Goal: Task Accomplishment & Management: Use online tool/utility

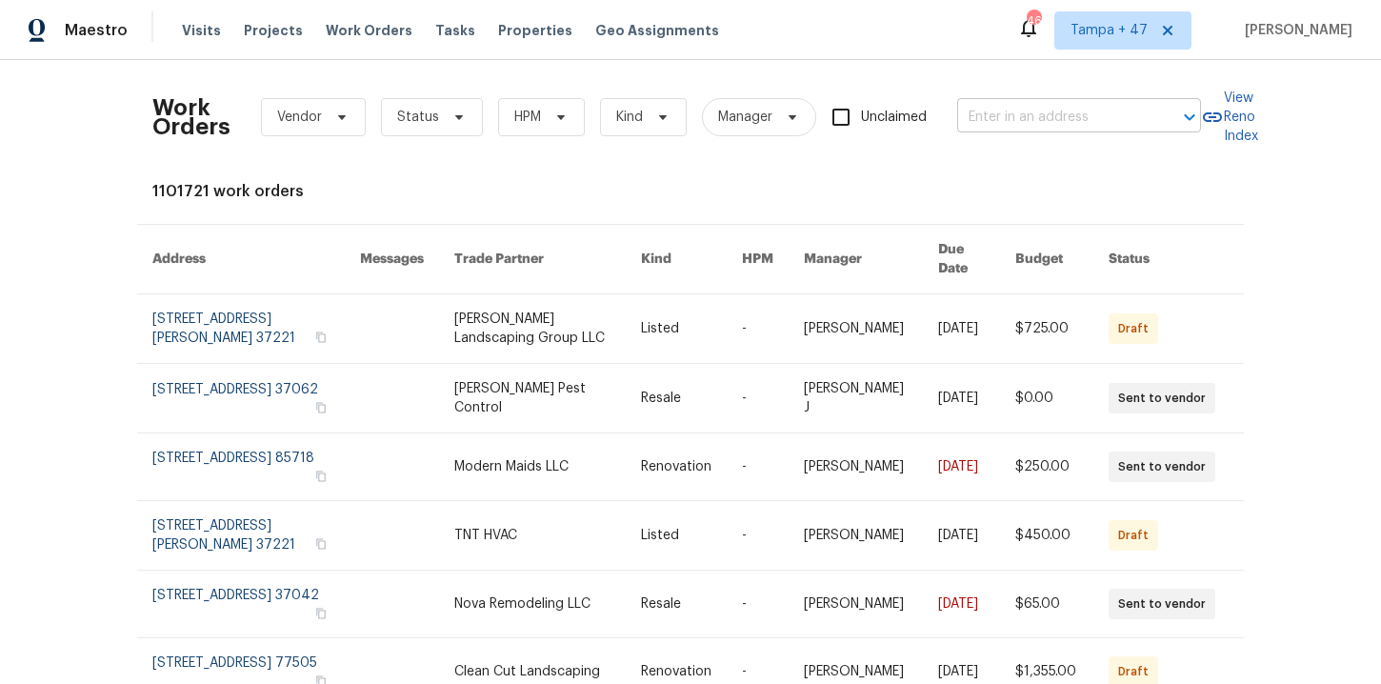
click at [1040, 122] on input "text" at bounding box center [1052, 118] width 190 height 30
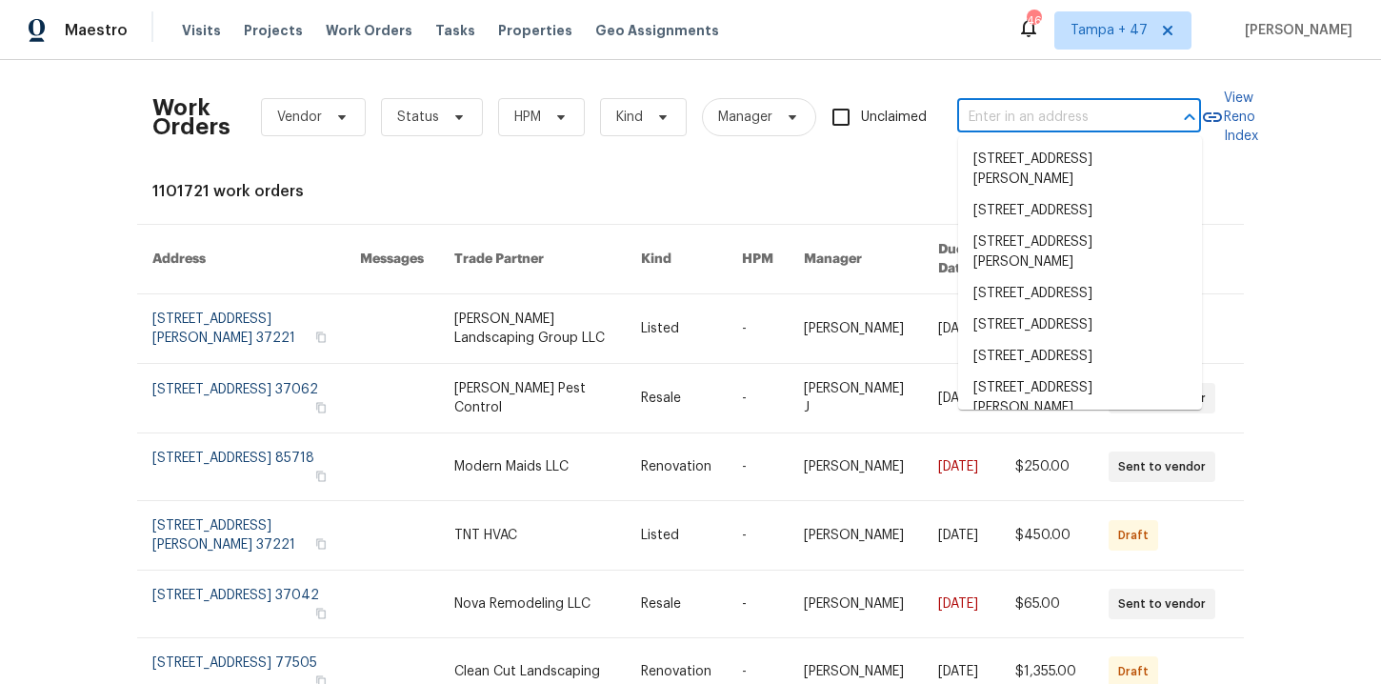
paste input "[STREET_ADDRESS]"
type input "[STREET_ADDRESS]"
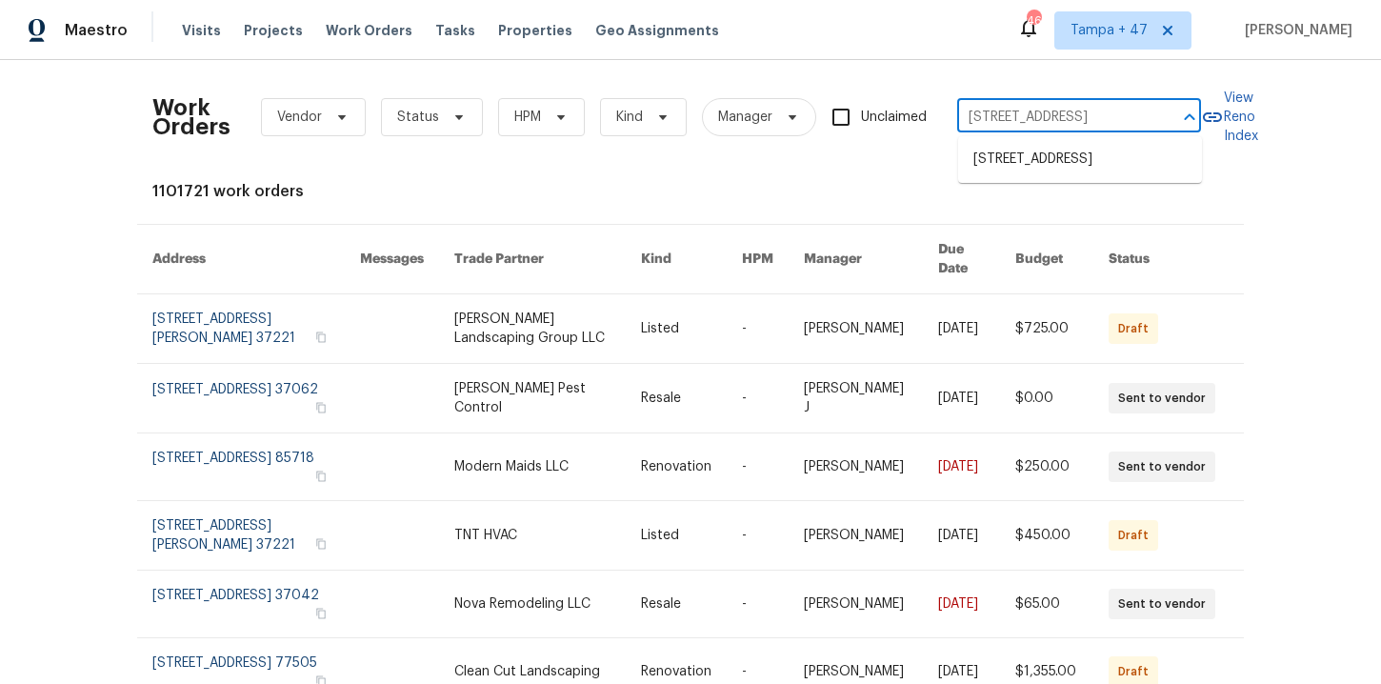
scroll to position [0, 52]
click at [1055, 156] on li "[STREET_ADDRESS]" at bounding box center [1080, 159] width 244 height 31
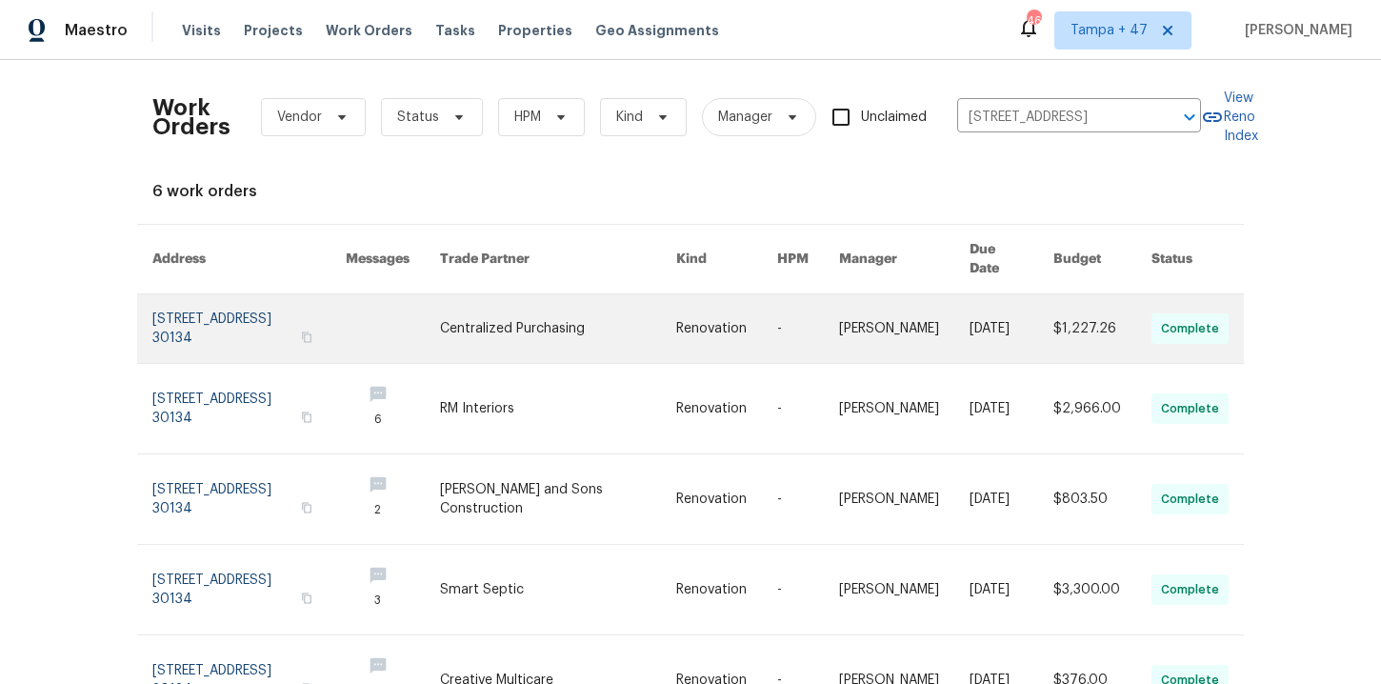
click at [258, 311] on link at bounding box center [248, 328] width 193 height 69
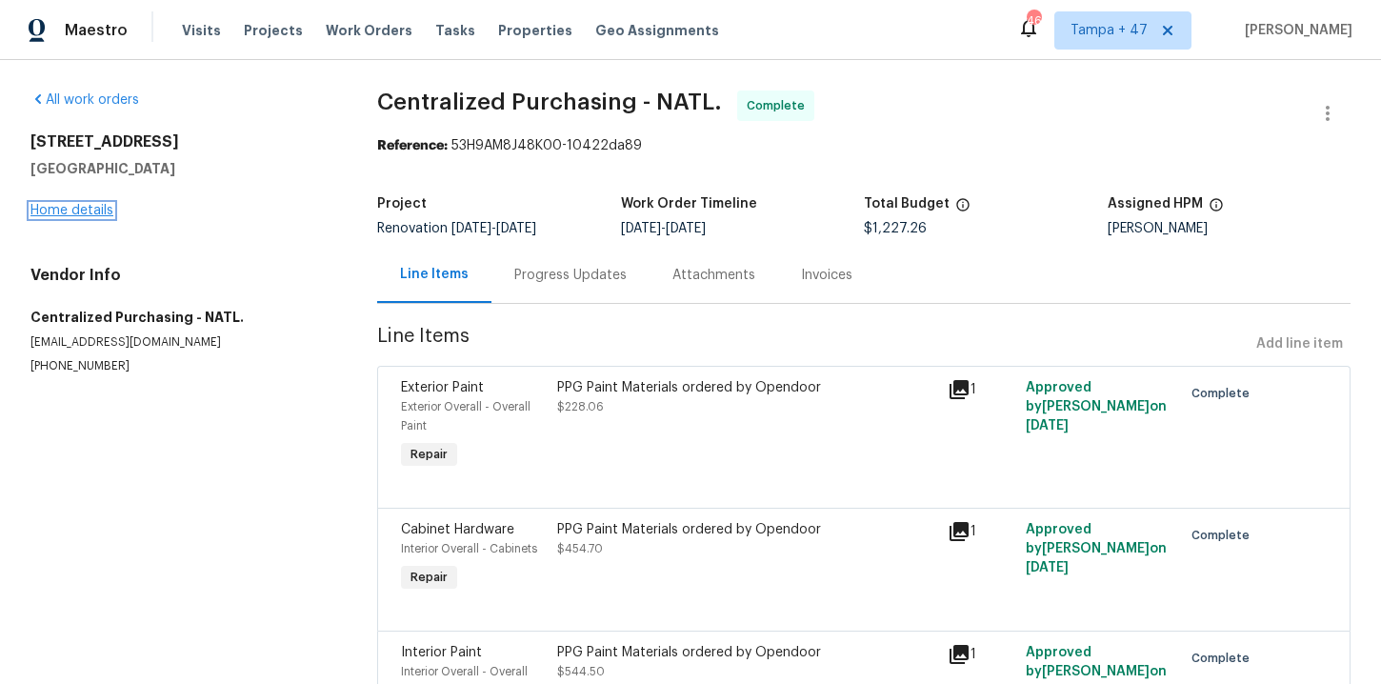
click at [90, 209] on link "Home details" at bounding box center [71, 210] width 83 height 13
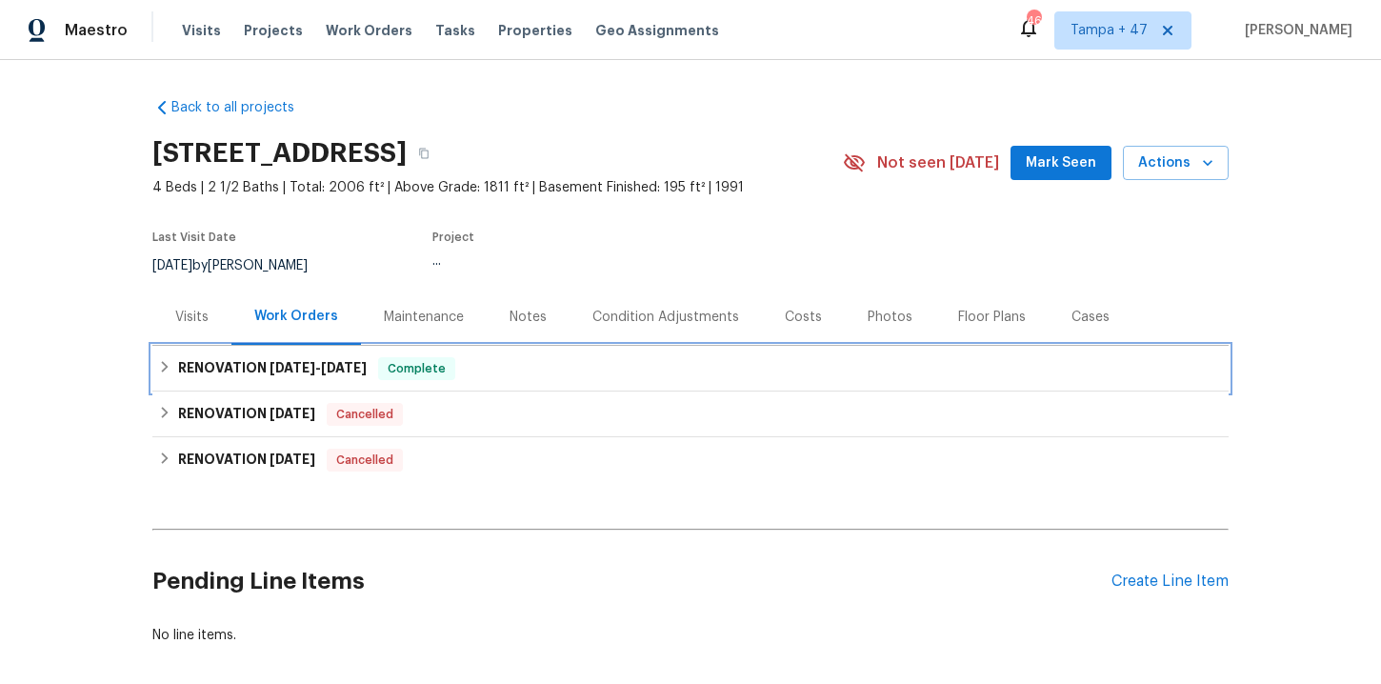
click at [525, 374] on div "RENOVATION [DATE] - [DATE] Complete" at bounding box center [690, 368] width 1065 height 23
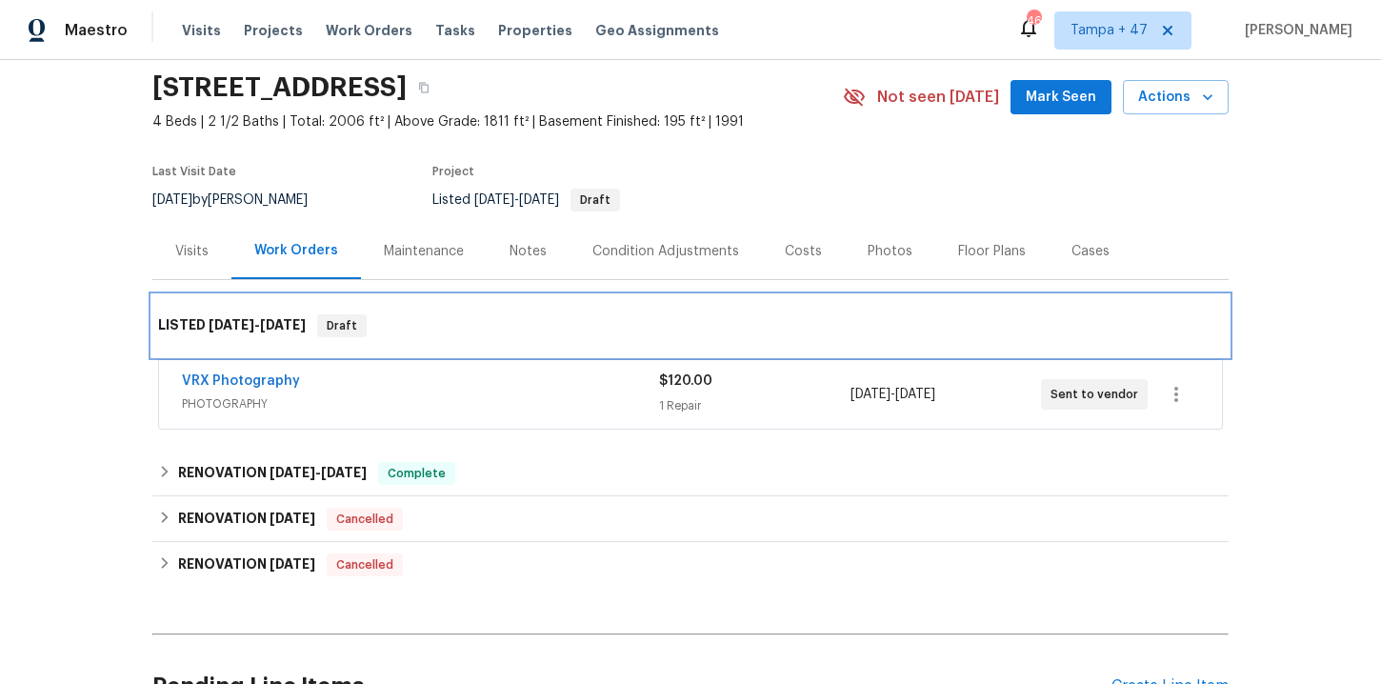
scroll to position [80, 0]
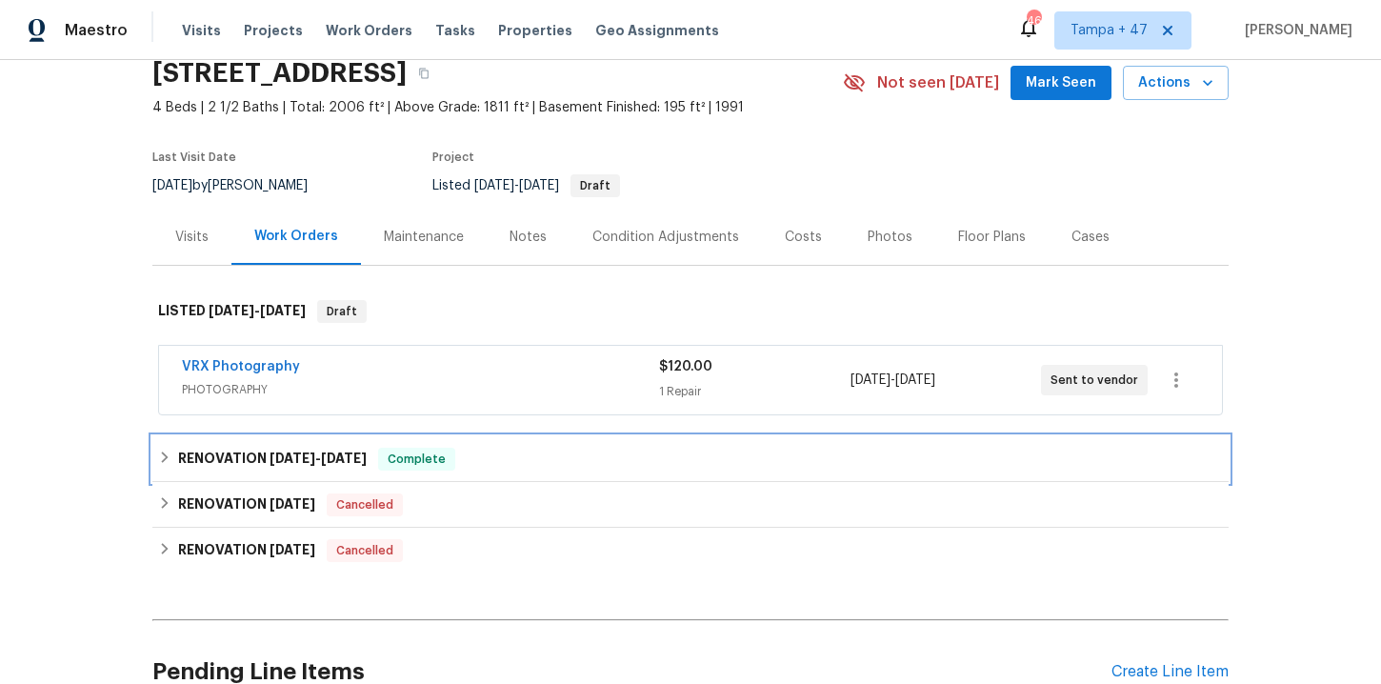
click at [532, 466] on div "RENOVATION [DATE] - [DATE] Complete" at bounding box center [690, 459] width 1065 height 23
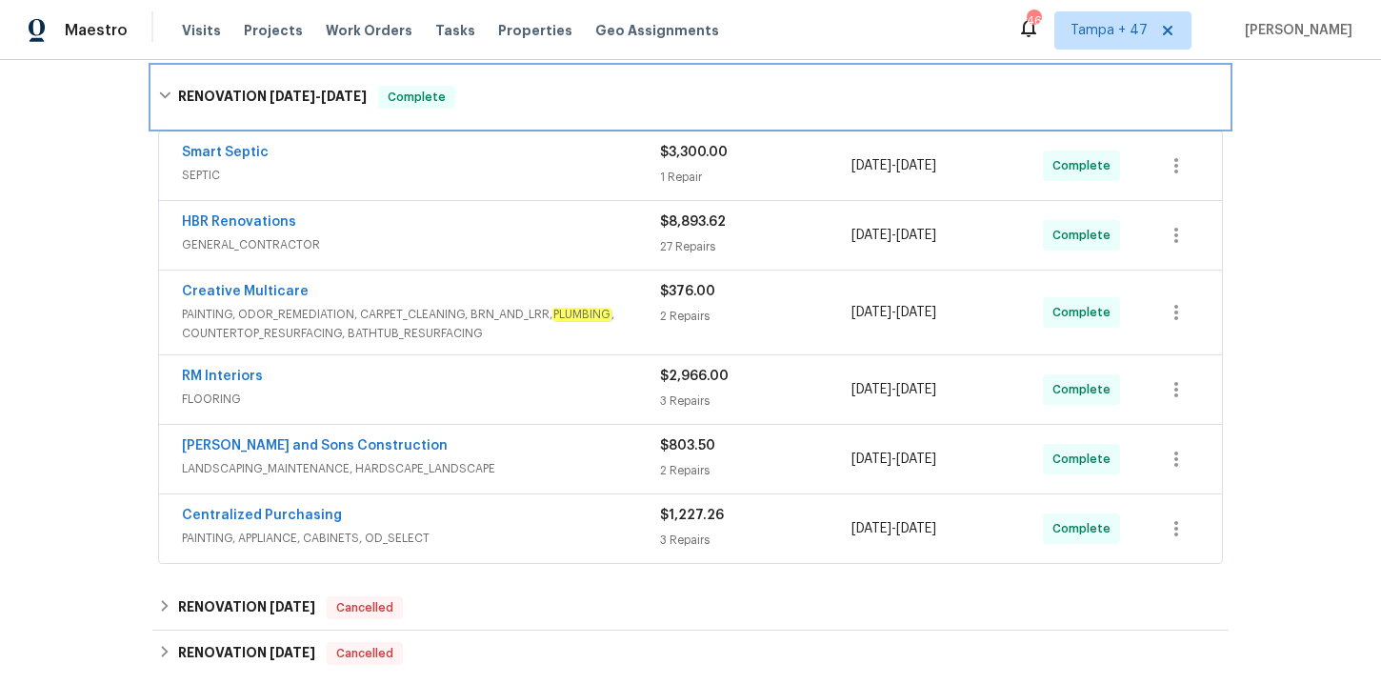
scroll to position [475, 0]
